Goal: Transaction & Acquisition: Purchase product/service

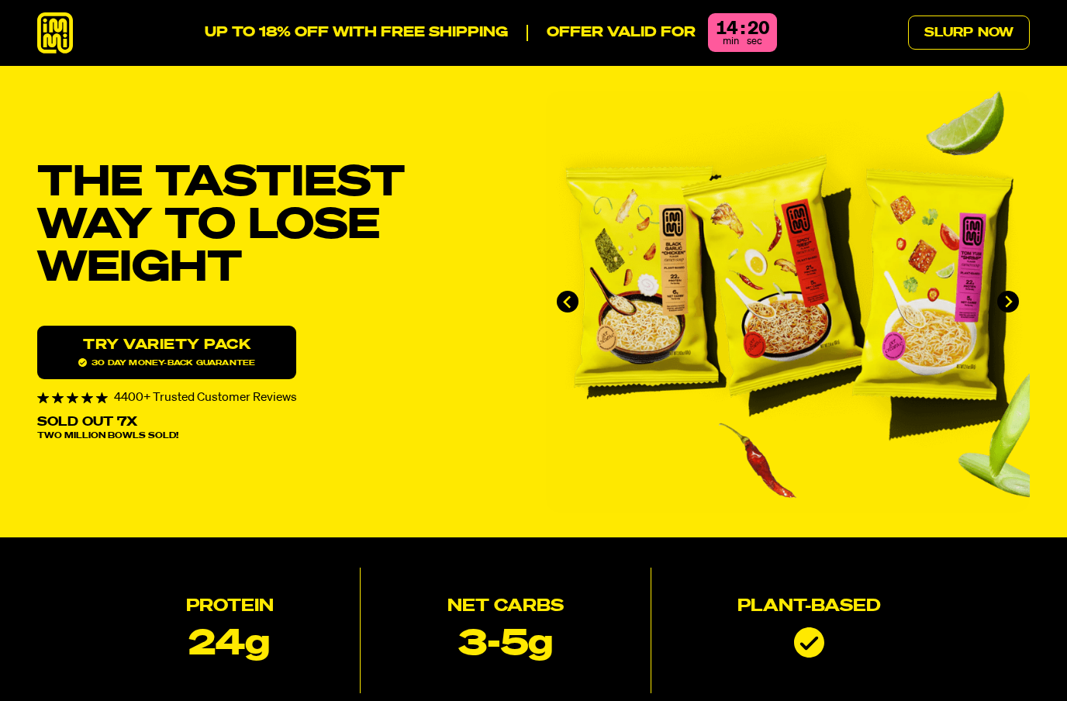
click at [251, 352] on link "Try variety Pack 30 day money-back guarantee" at bounding box center [166, 352] width 259 height 53
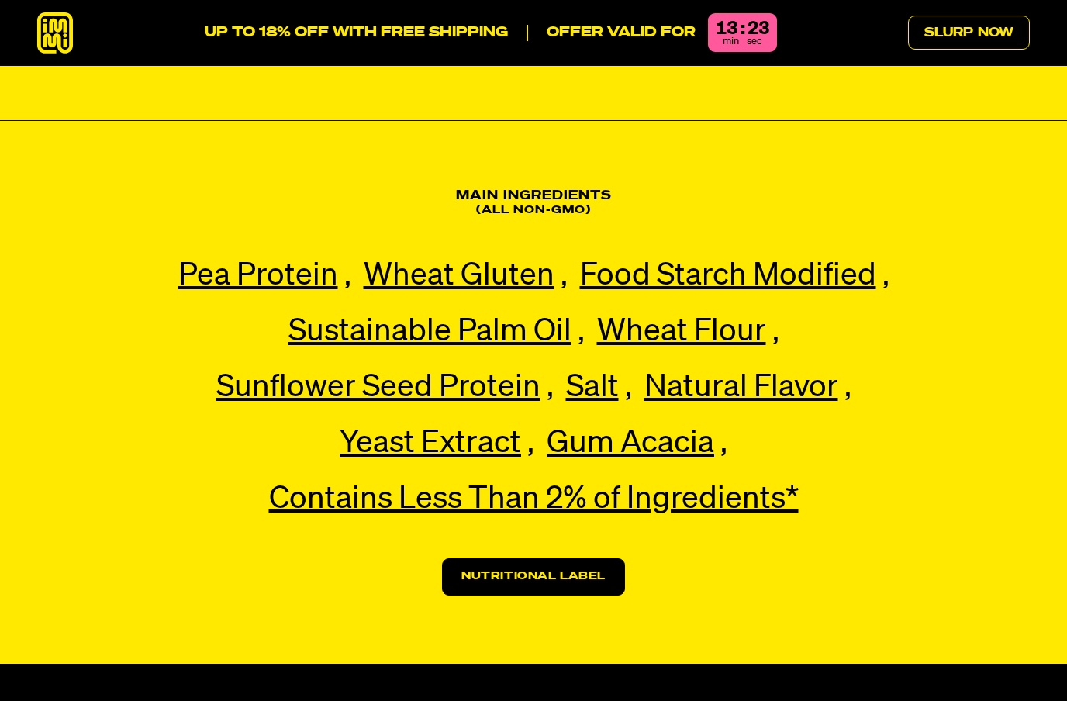
scroll to position [3594, 0]
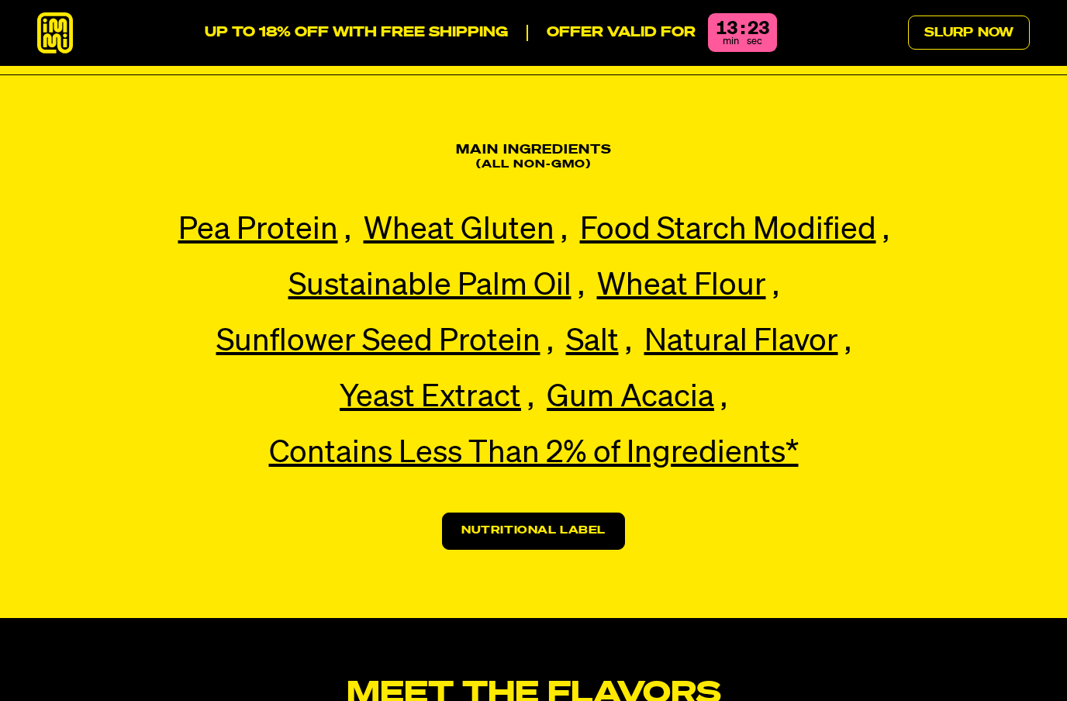
click at [615, 512] on link "Nutritional Label" at bounding box center [533, 530] width 183 height 37
click at [580, 512] on link "Nutritional Label" at bounding box center [533, 530] width 183 height 37
click at [582, 512] on link "Nutritional Label" at bounding box center [533, 530] width 183 height 37
click at [576, 512] on link "Nutritional Label" at bounding box center [533, 530] width 183 height 37
click at [579, 512] on link "Nutritional Label" at bounding box center [533, 530] width 183 height 37
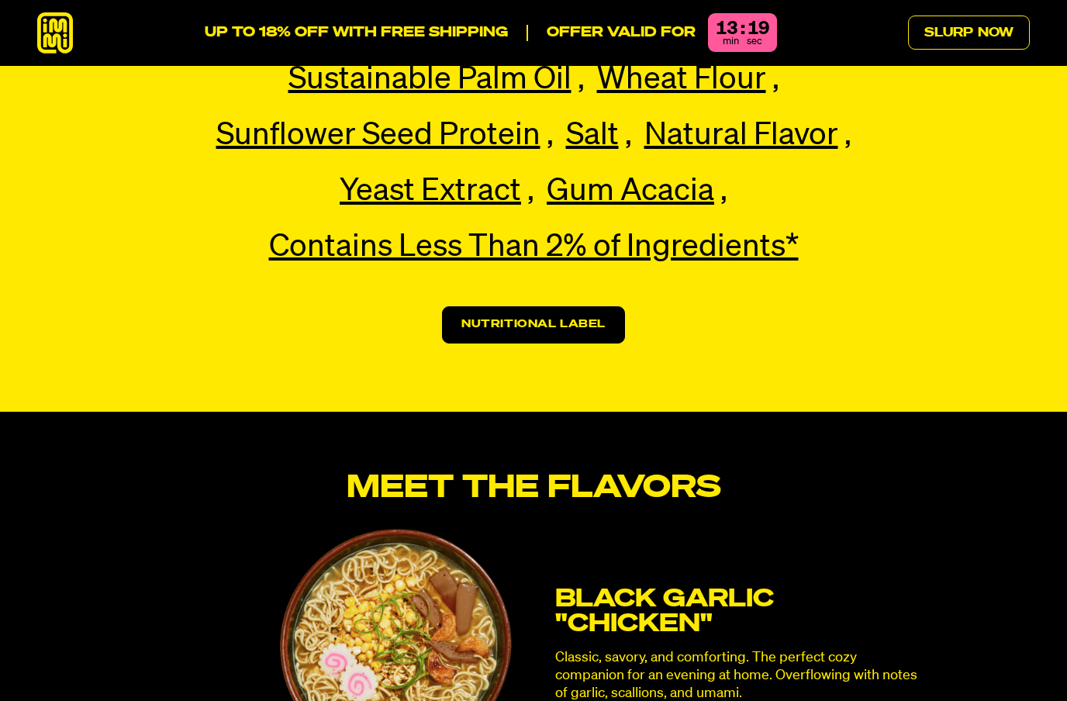
scroll to position [3798, 0]
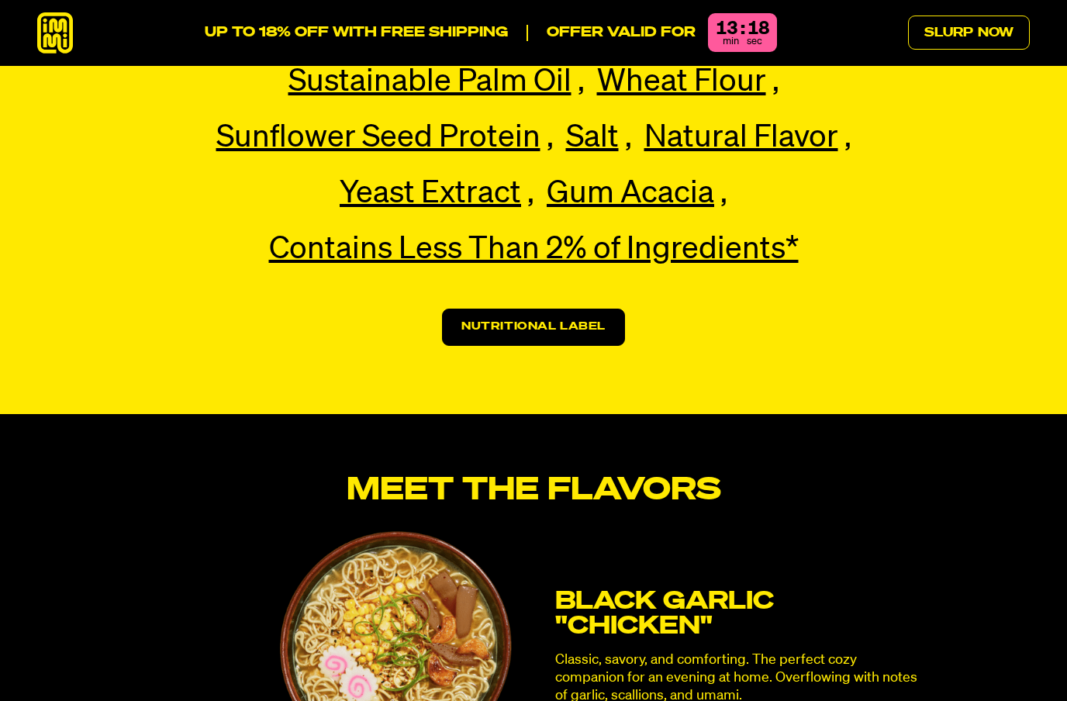
click at [580, 309] on link "Nutritional Label" at bounding box center [533, 327] width 183 height 37
click at [565, 309] on link "Nutritional Label" at bounding box center [533, 327] width 183 height 37
click at [656, 589] on h3 "Black Garlic "Chicken"" at bounding box center [738, 614] width 366 height 50
click at [650, 589] on h3 "Black Garlic "Chicken"" at bounding box center [738, 614] width 366 height 50
click at [448, 565] on img at bounding box center [396, 647] width 232 height 232
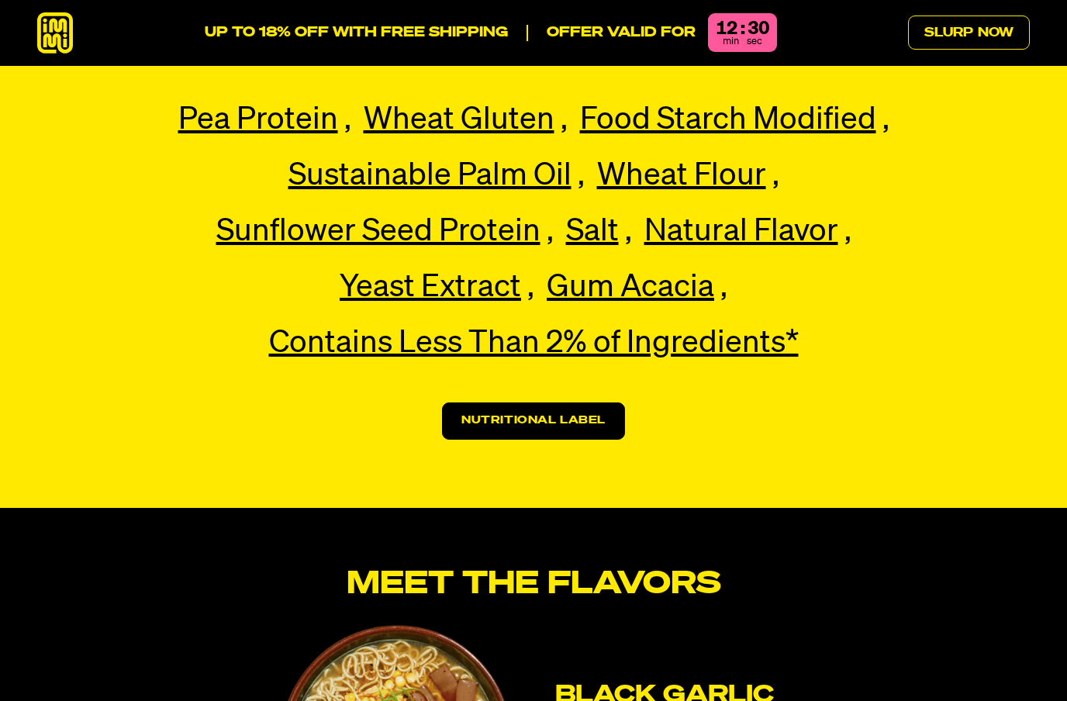
scroll to position [3834, 0]
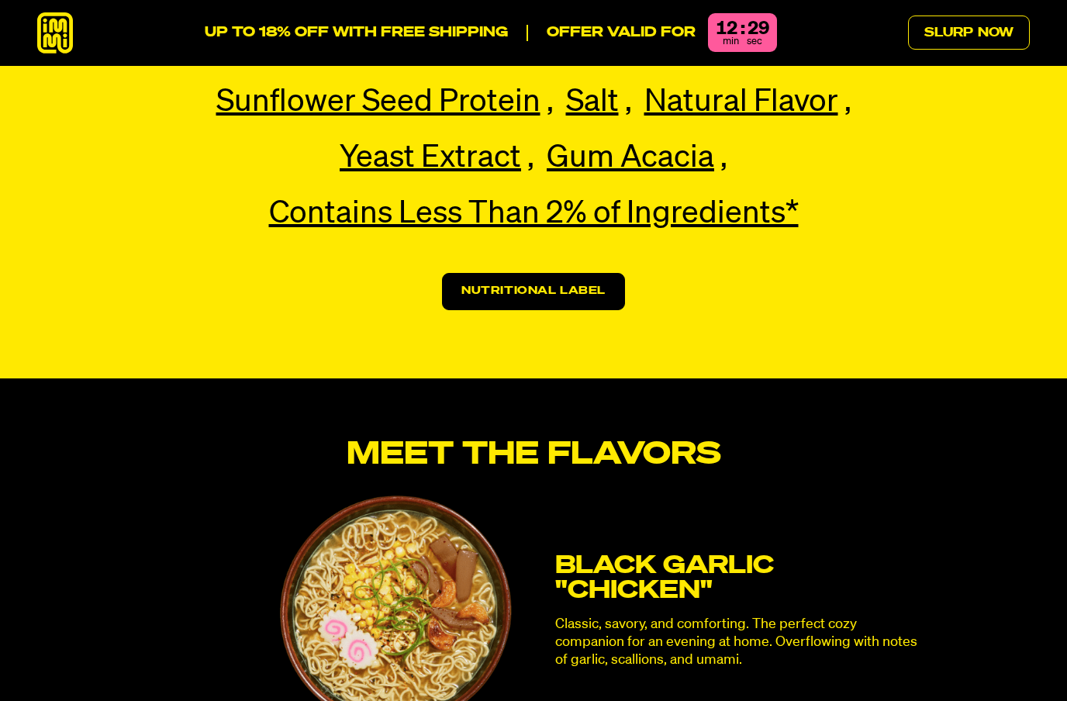
click at [572, 273] on link "Nutritional Label" at bounding box center [533, 291] width 183 height 37
click at [589, 273] on link "Nutritional Label" at bounding box center [533, 291] width 183 height 37
click at [596, 273] on link "Nutritional Label" at bounding box center [533, 291] width 183 height 37
click at [601, 253] on section "Main Ingredients (All non-gmo) Pea Protein Pea Protein Our premium pea protein,…" at bounding box center [533, 107] width 1067 height 543
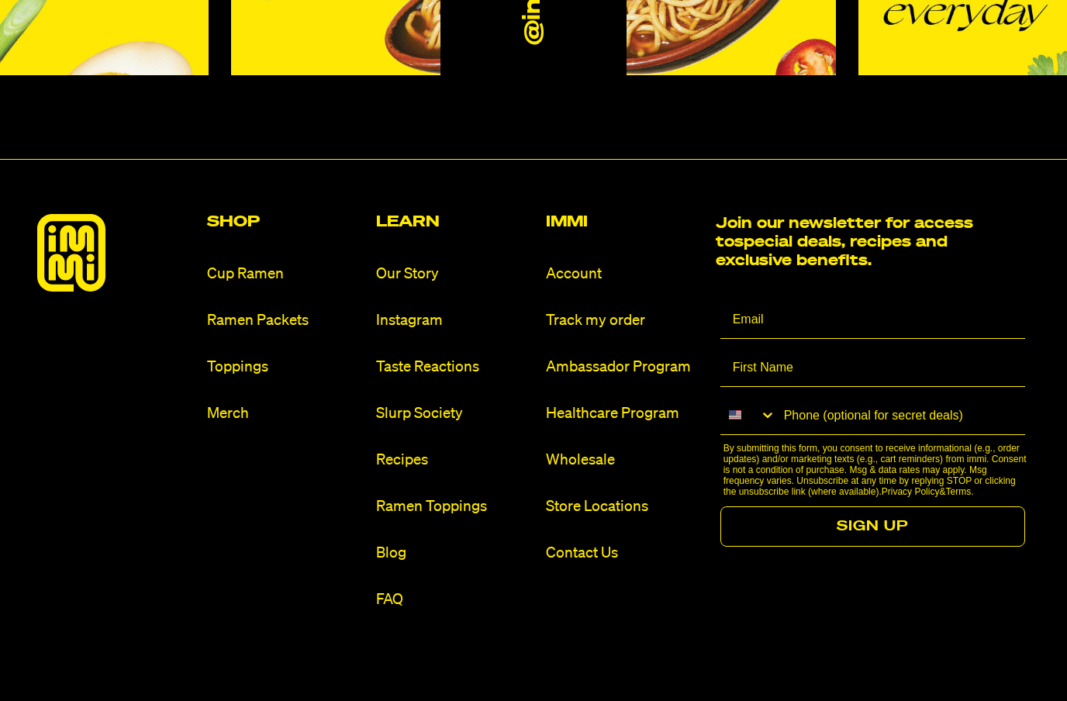
scroll to position [9271, 0]
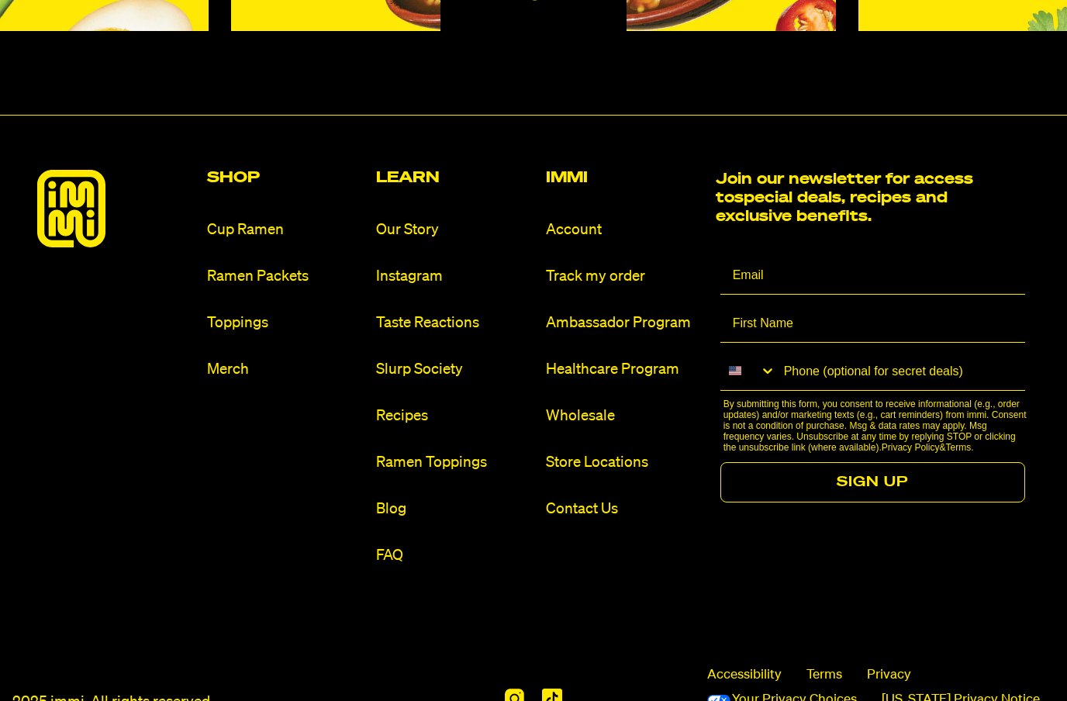
click at [629, 452] on link "Store Locations" at bounding box center [624, 462] width 157 height 21
